Goal: Find specific page/section: Find specific page/section

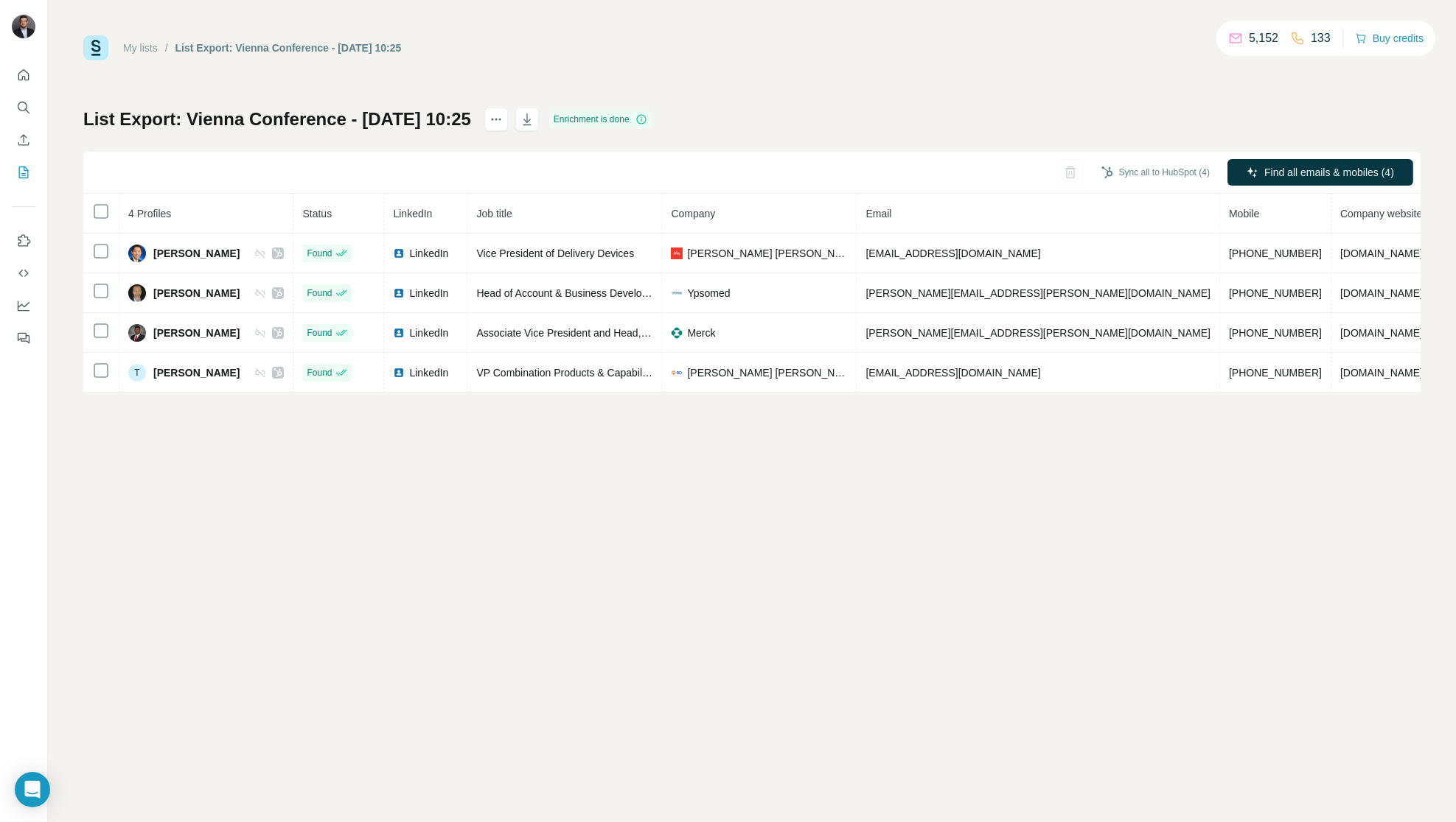
click at [70, 578] on div "My lists / List Export: Vienna Conference - 02/09/2025 10:25 5,152 133 Buy cred…" at bounding box center [752, 411] width 1408 height 822
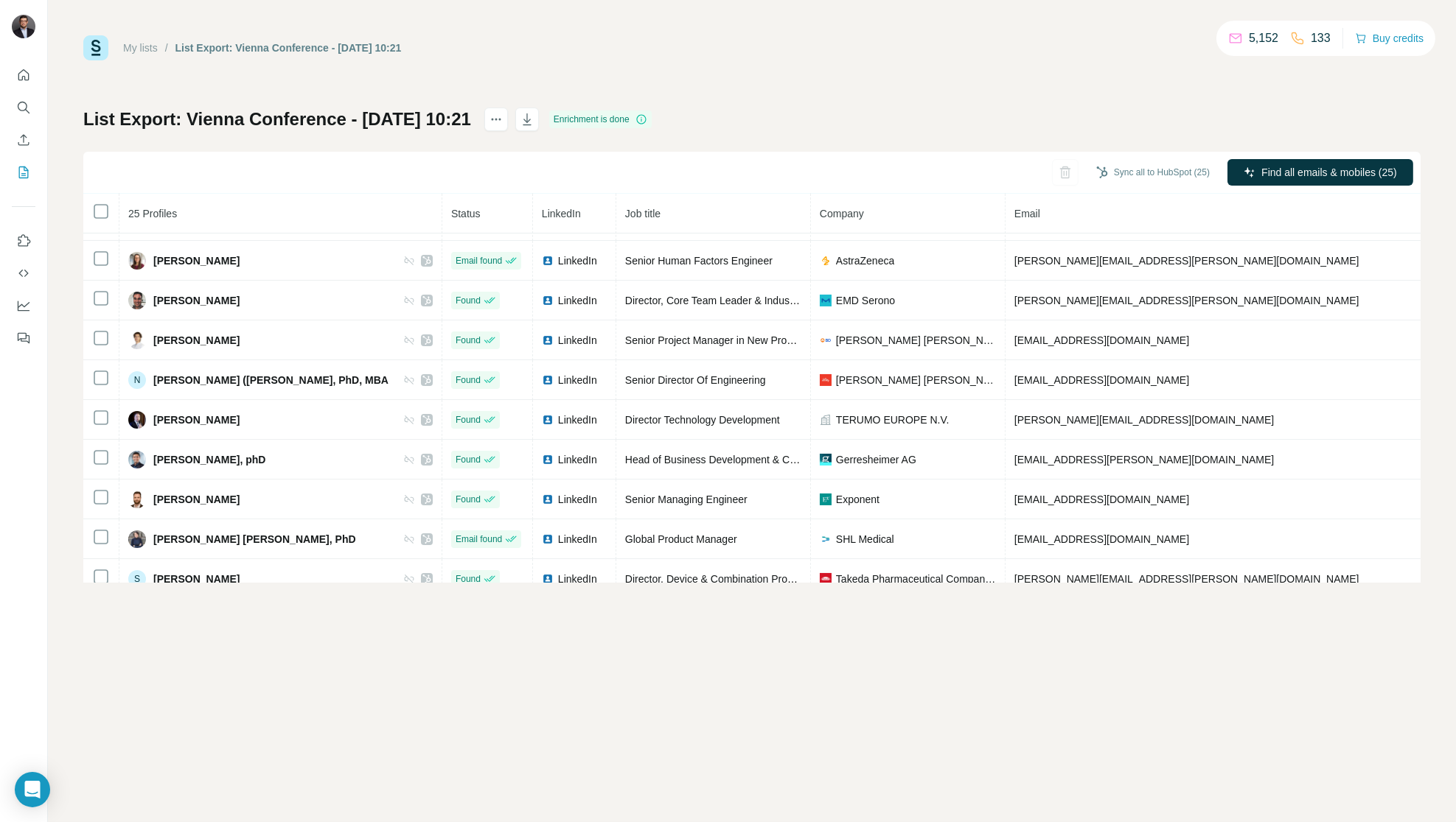
scroll to position [552, 0]
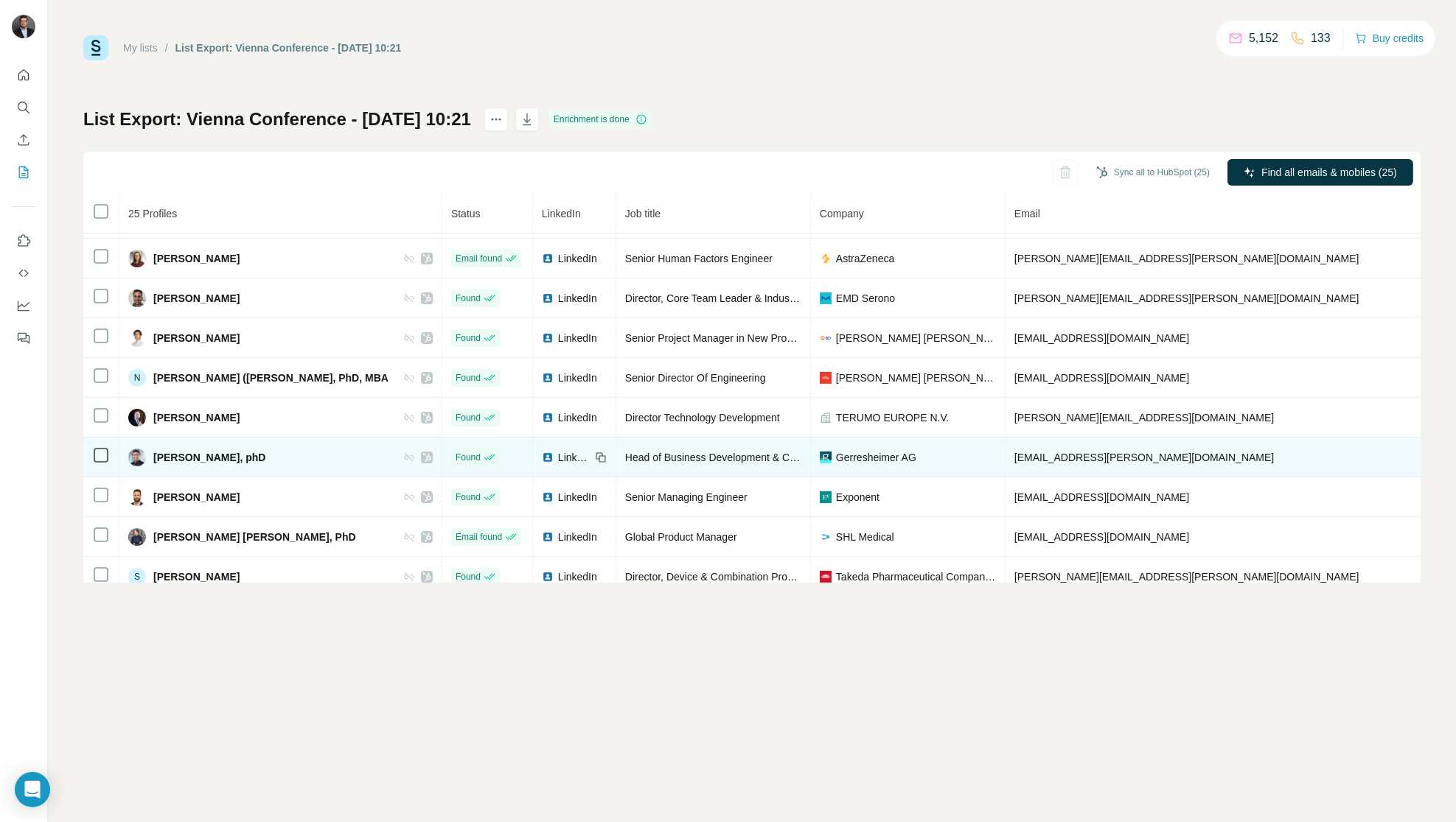
click at [642, 463] on span "Head of Business Development & Customer Solutions" at bounding box center [748, 457] width 247 height 12
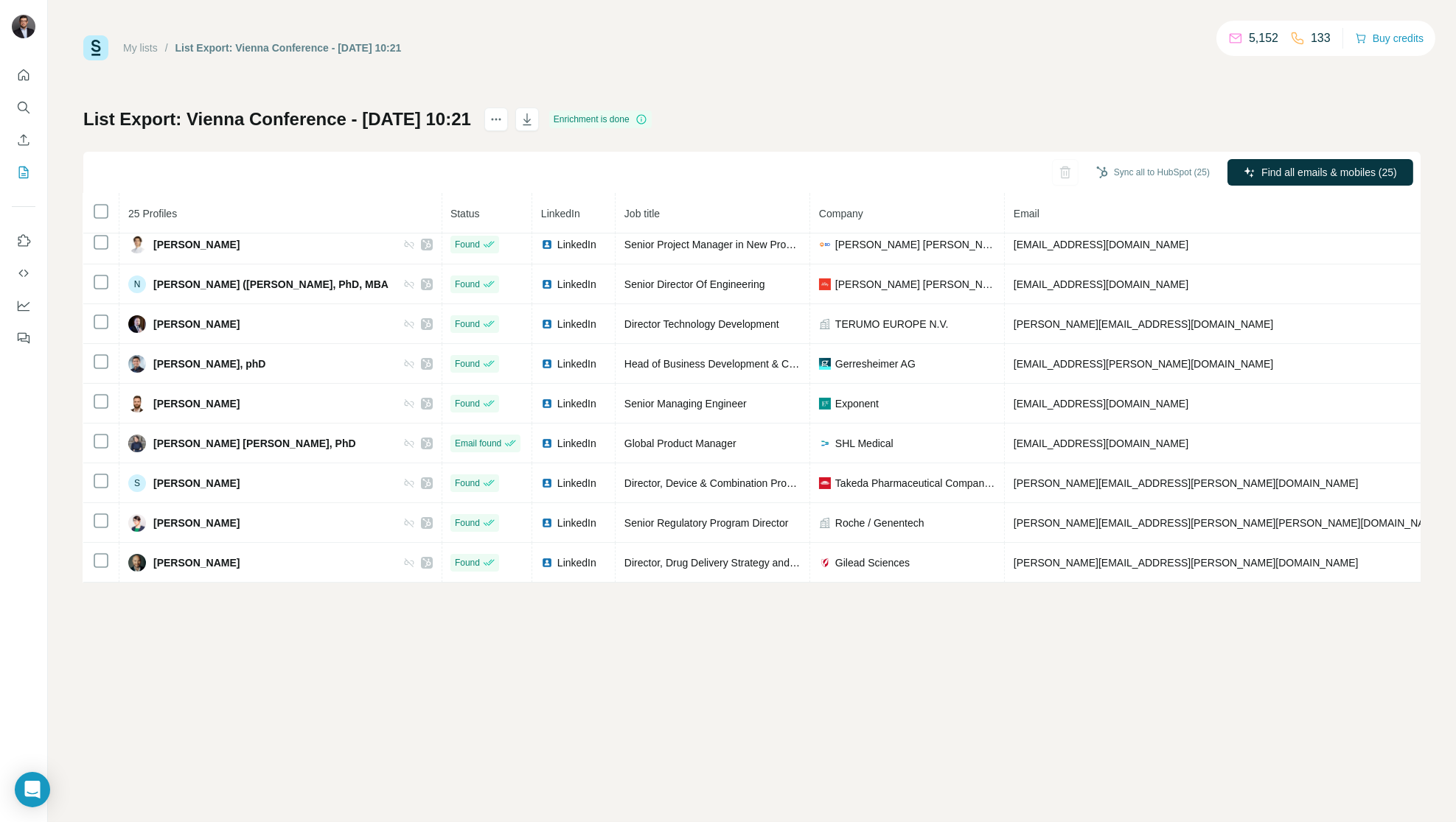
scroll to position [668, 1]
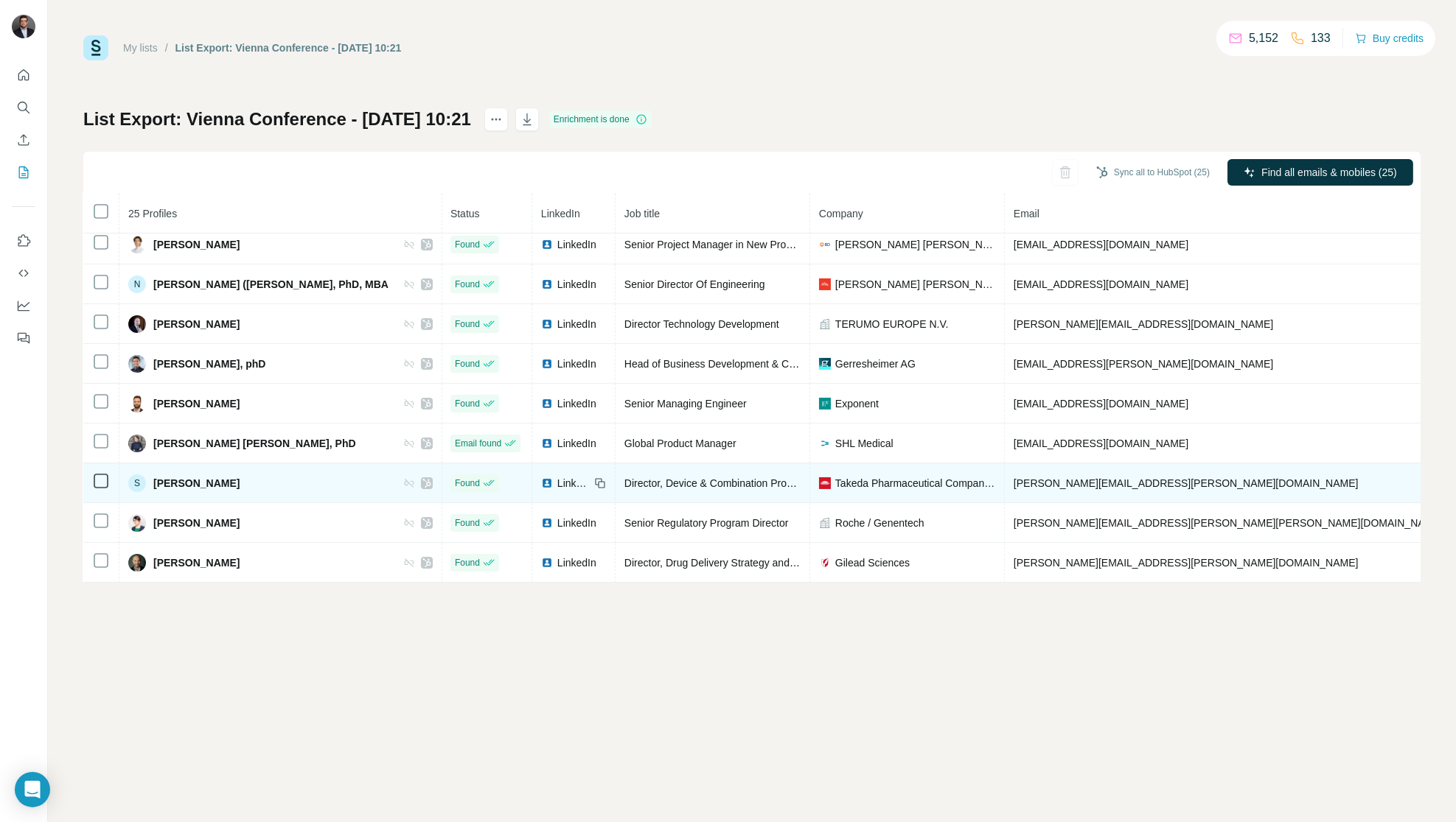
click at [625, 477] on span "Director, Device & Combination Product Development" at bounding box center [748, 483] width 246 height 12
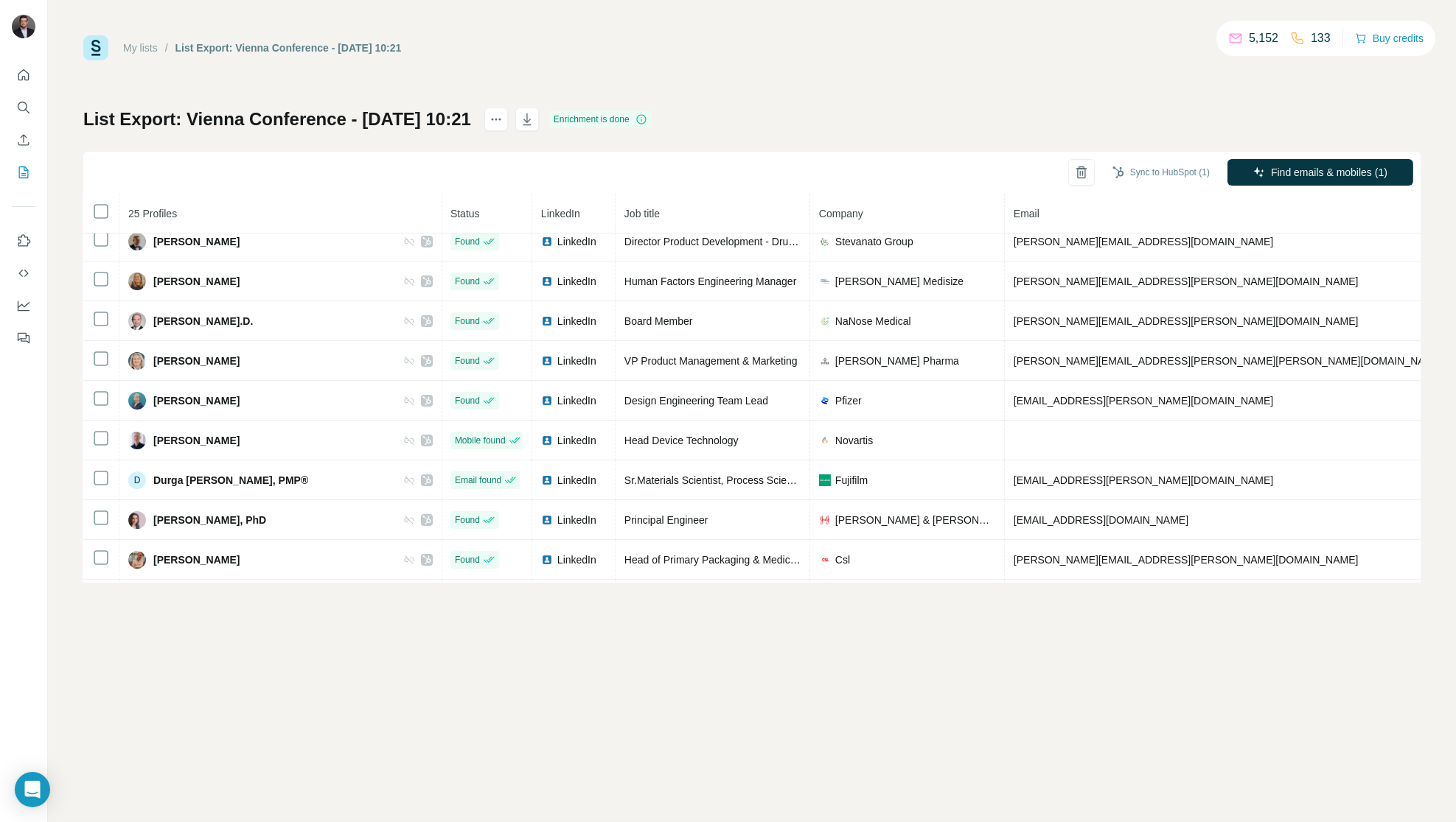
scroll to position [0, 1]
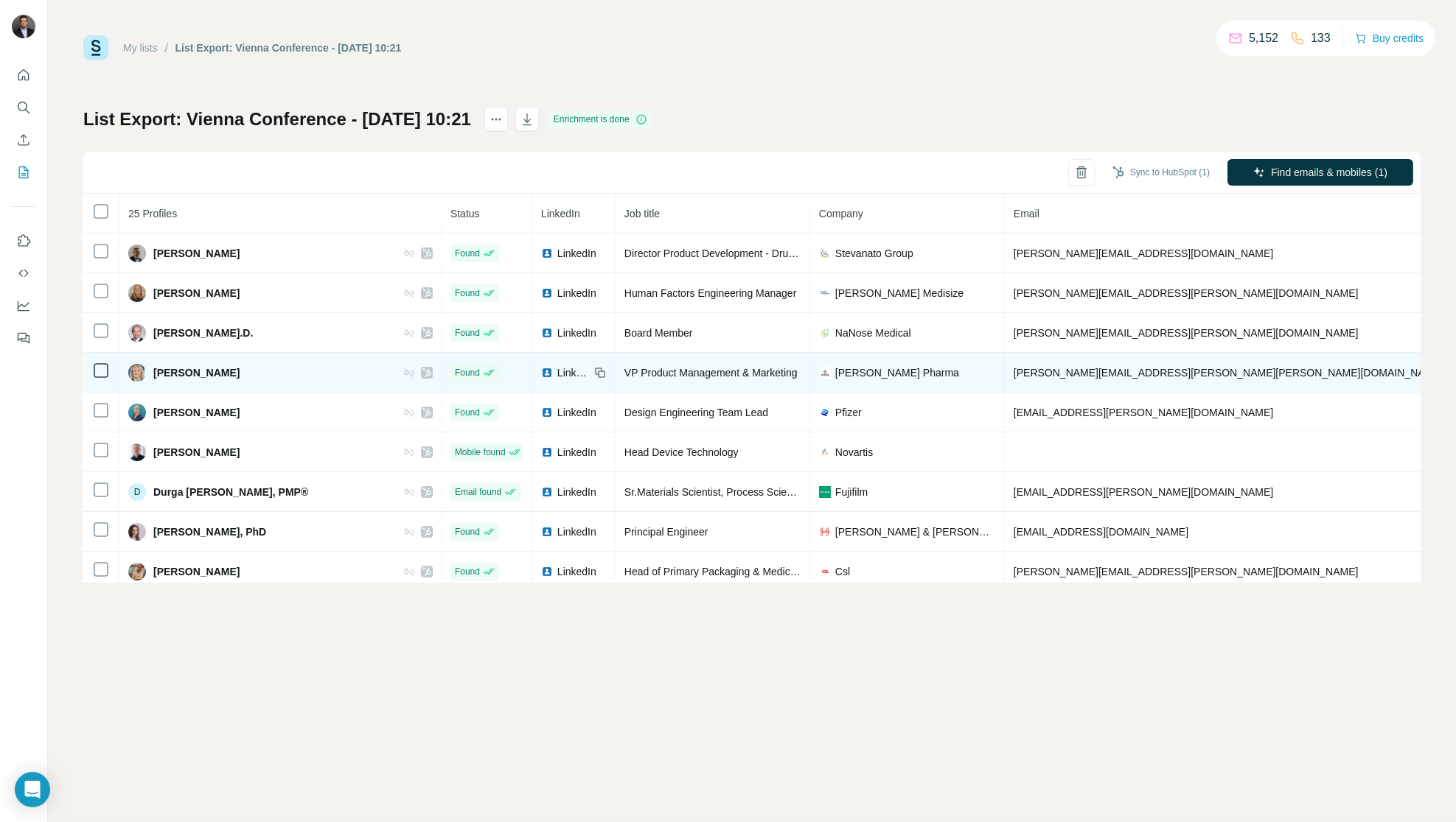
click at [103, 383] on td at bounding box center [101, 372] width 37 height 40
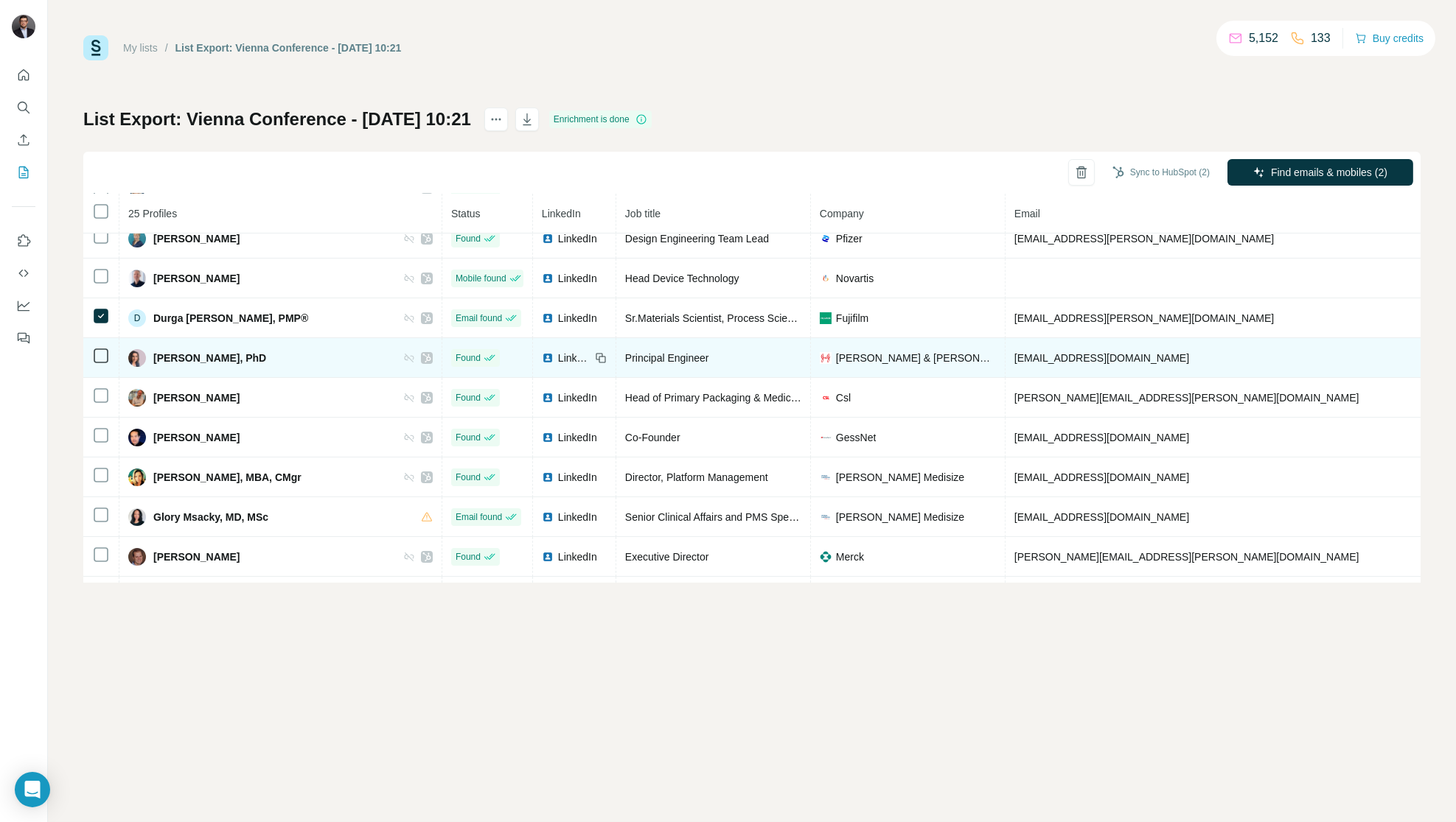
scroll to position [175, 0]
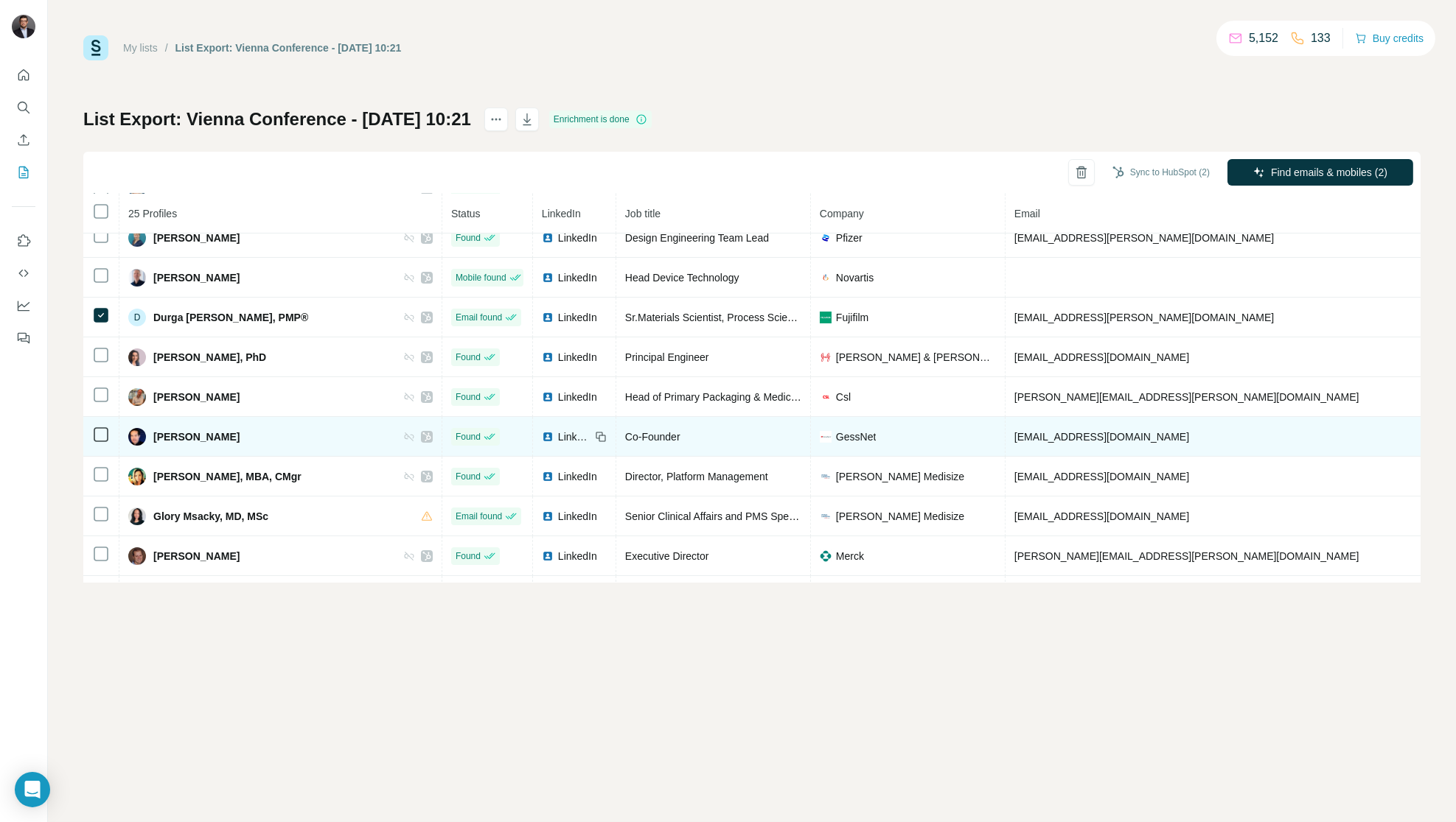
click at [101, 431] on icon at bounding box center [101, 435] width 18 height 18
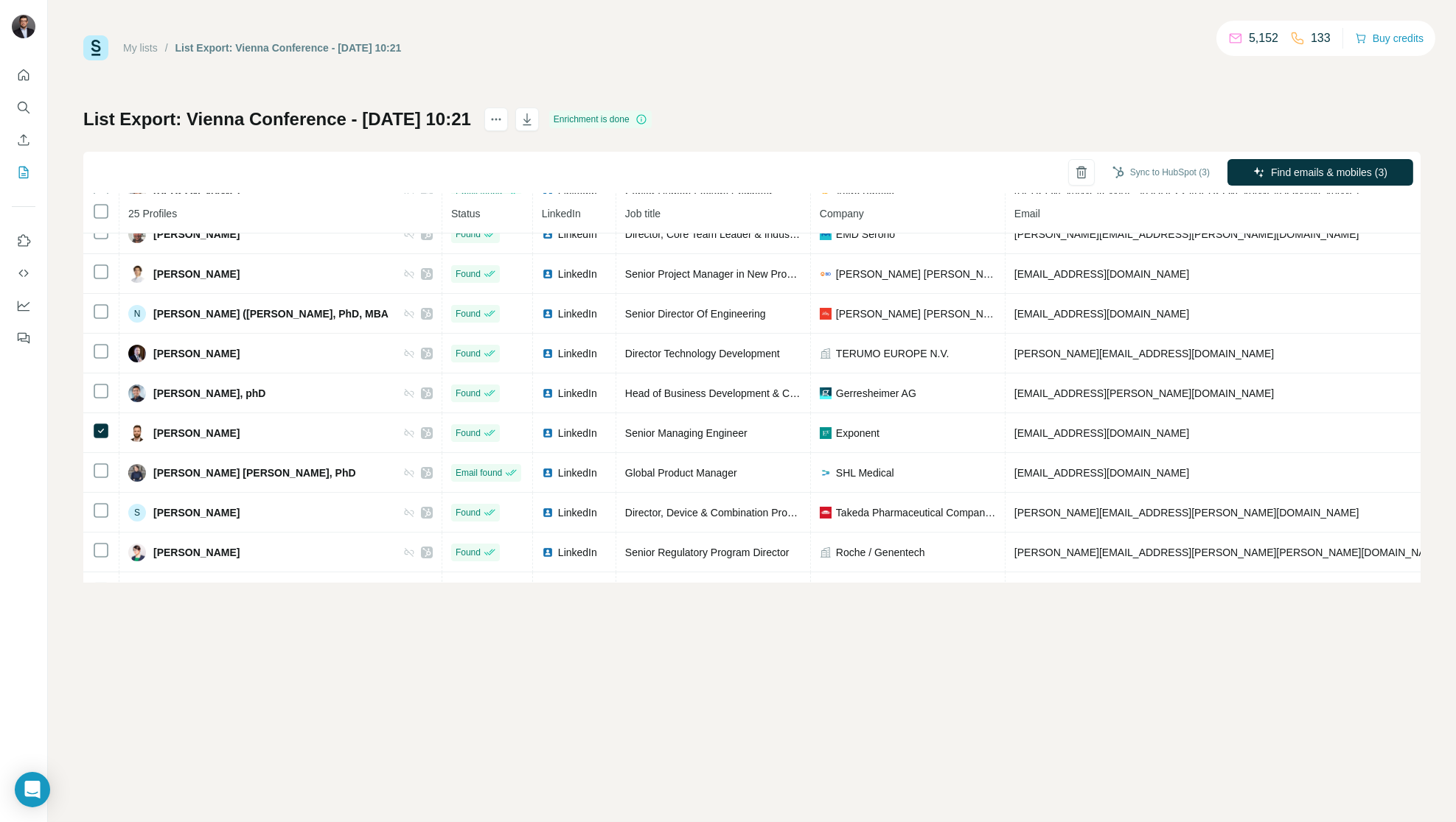
scroll to position [668, 0]
